Goal: Information Seeking & Learning: Learn about a topic

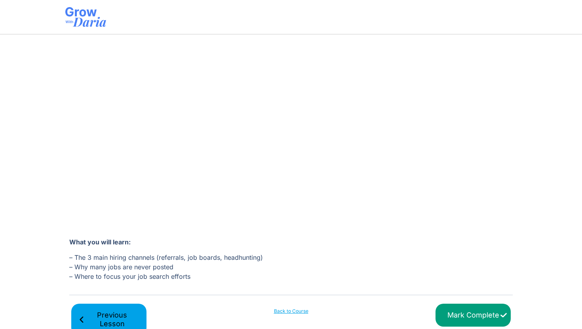
scroll to position [130, 0]
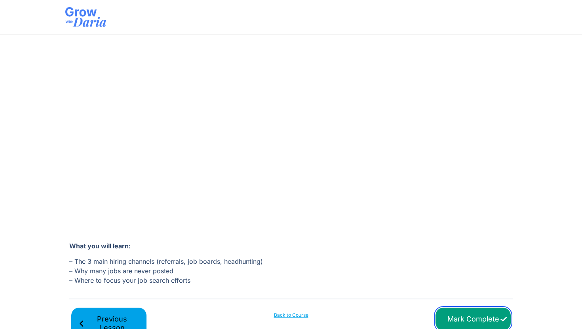
click at [465, 316] on input "Mark Complete" at bounding box center [472, 319] width 75 height 23
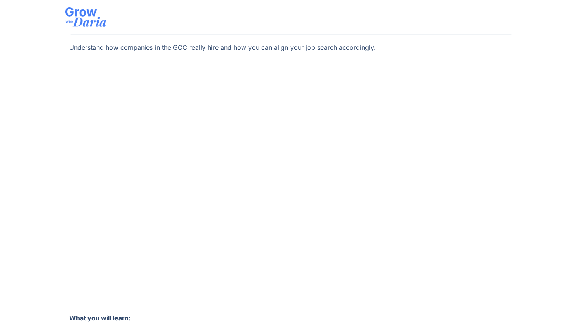
scroll to position [153, 0]
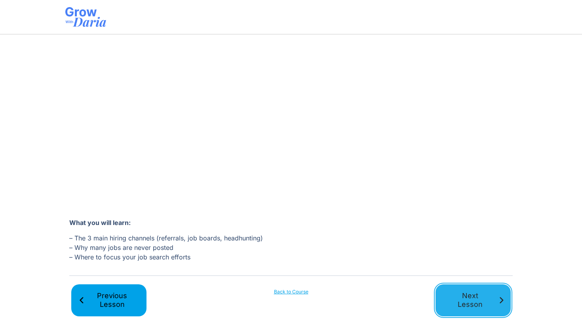
click at [463, 302] on span "Next Lesson" at bounding box center [469, 301] width 55 height 18
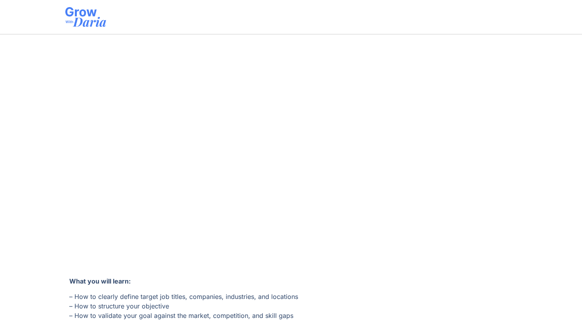
scroll to position [92, 0]
